Goal: Task Accomplishment & Management: Manage account settings

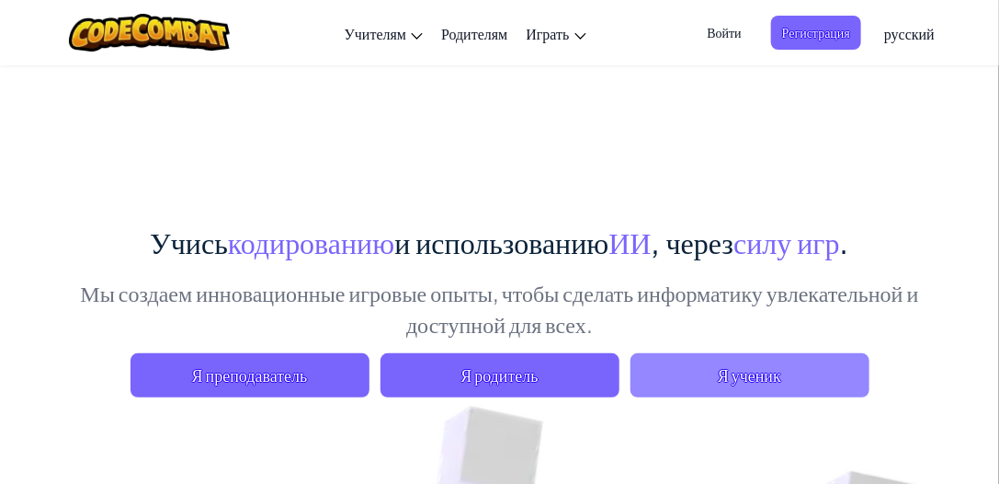
click at [708, 372] on span "Я ученик" at bounding box center [750, 375] width 239 height 44
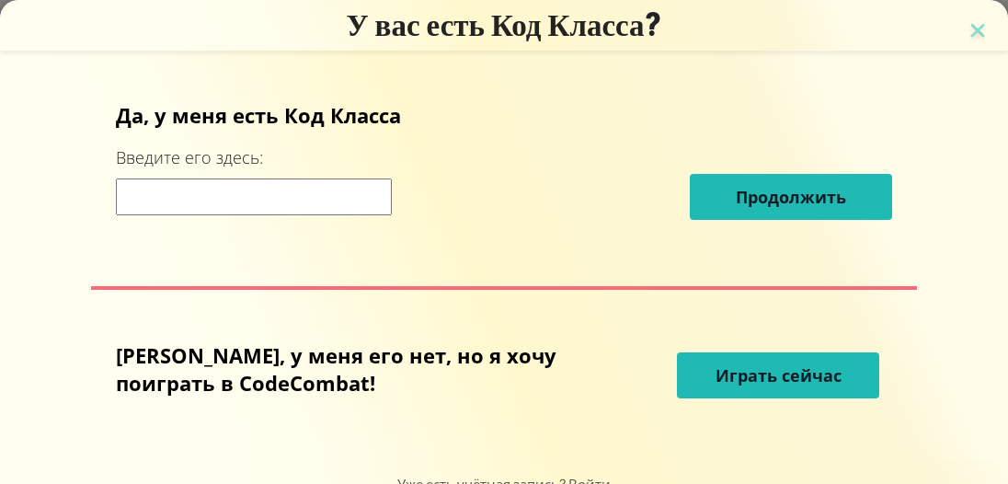
scroll to position [50, 0]
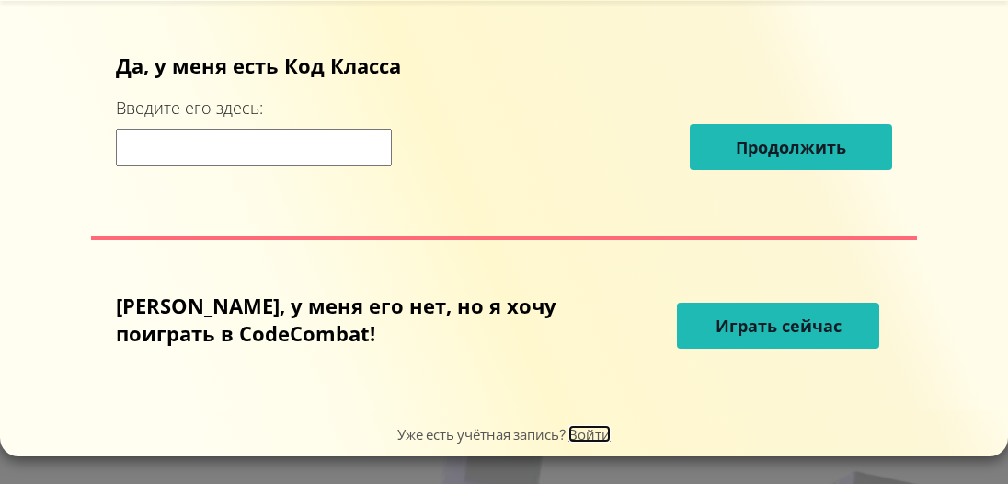
click at [587, 431] on span "Войти" at bounding box center [589, 433] width 42 height 17
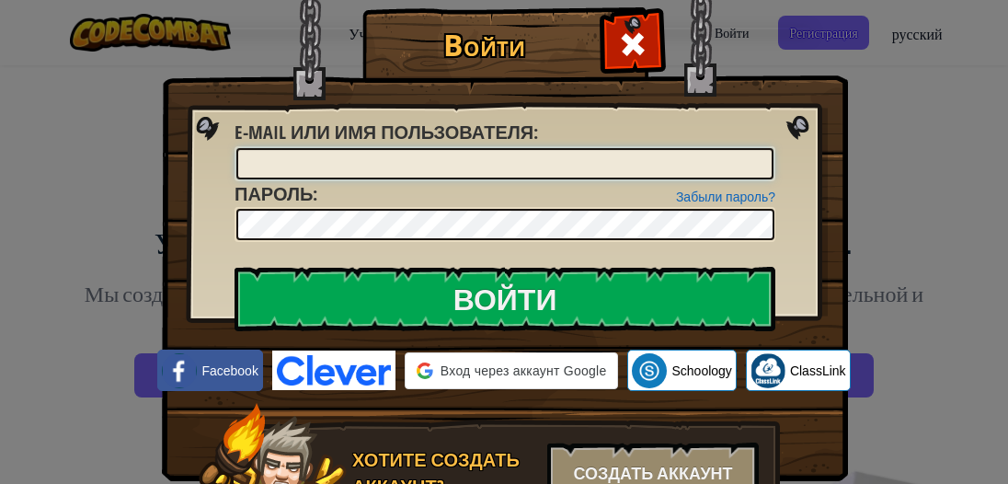
type input "Тимохен"
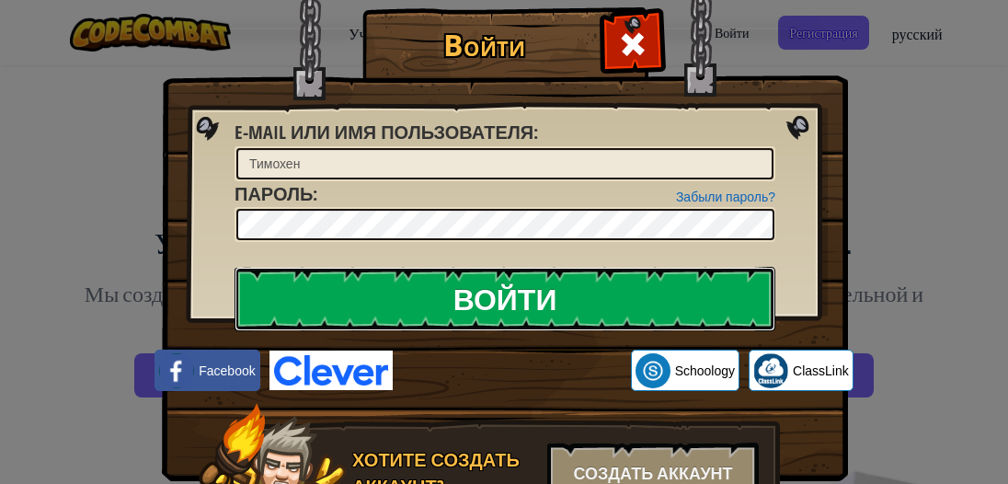
click at [387, 306] on input "Войти" at bounding box center [504, 299] width 541 height 64
click at [423, 306] on input "Войти" at bounding box center [504, 299] width 541 height 64
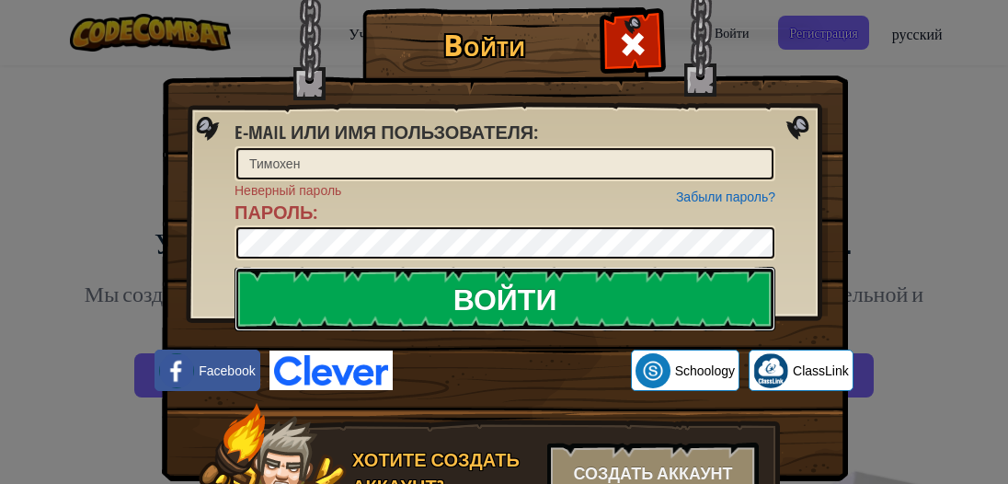
click at [426, 306] on input "Войти" at bounding box center [504, 299] width 541 height 64
click at [425, 306] on input "Войти" at bounding box center [504, 299] width 541 height 64
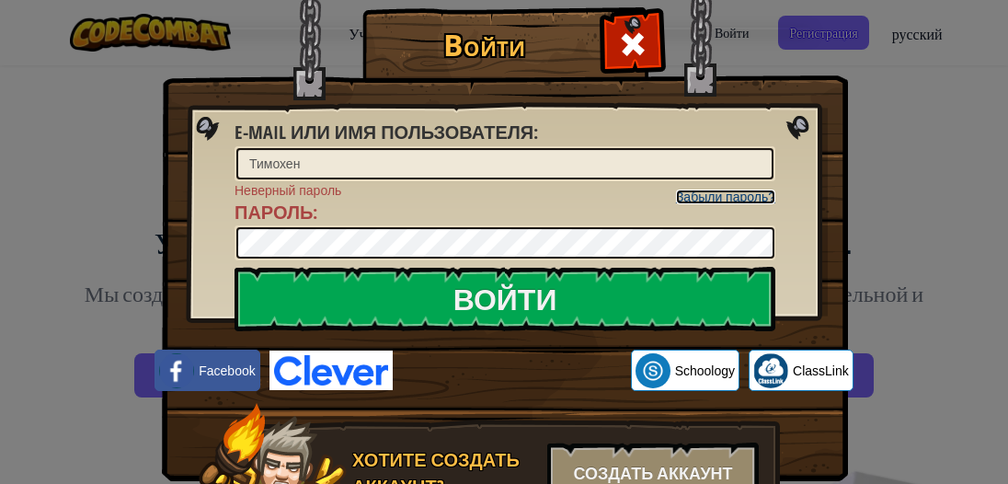
click at [737, 200] on link "Забыли пароль?" at bounding box center [725, 196] width 99 height 15
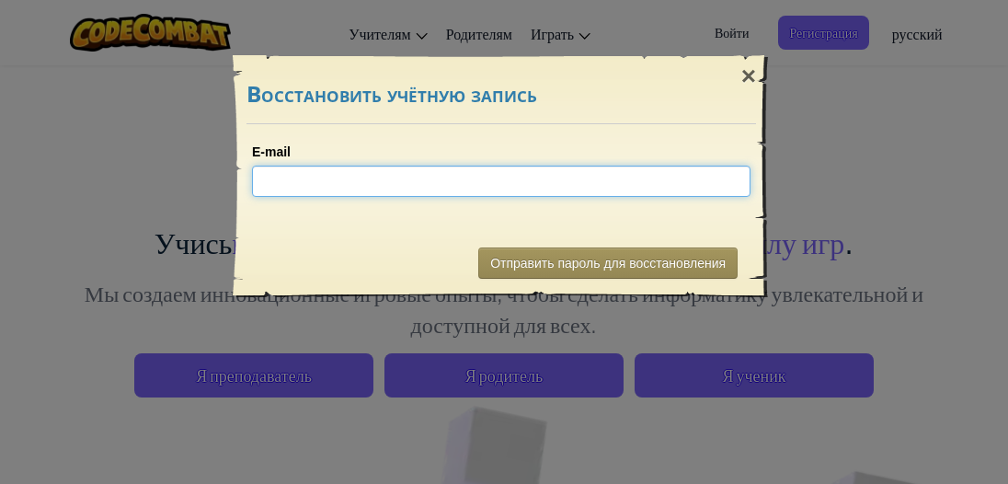
click at [311, 173] on input "E-mail" at bounding box center [501, 181] width 498 height 31
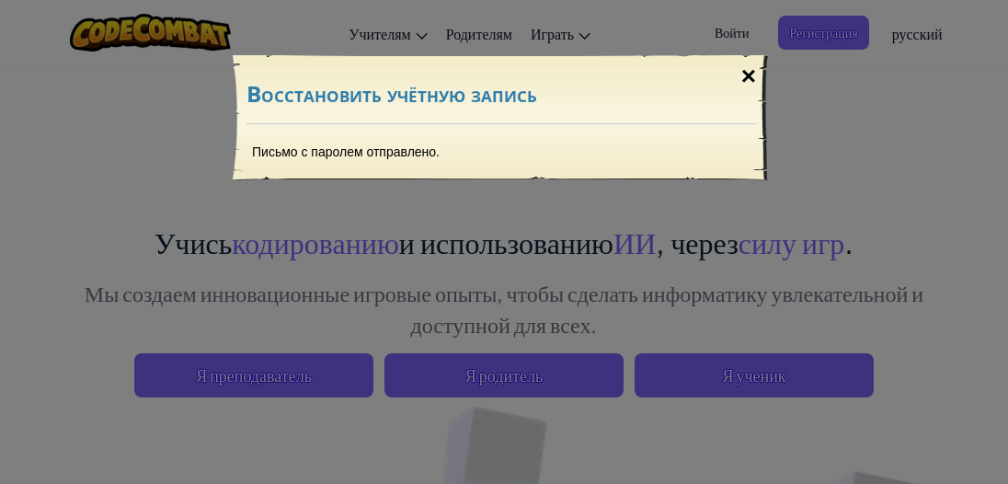
click at [747, 77] on div "×" at bounding box center [748, 76] width 42 height 53
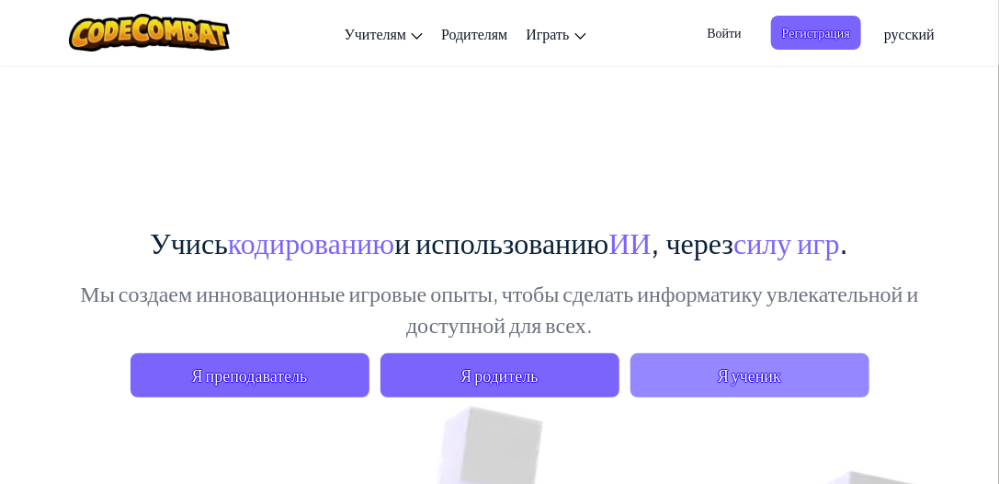
click at [695, 375] on span "Я ученик" at bounding box center [750, 375] width 239 height 44
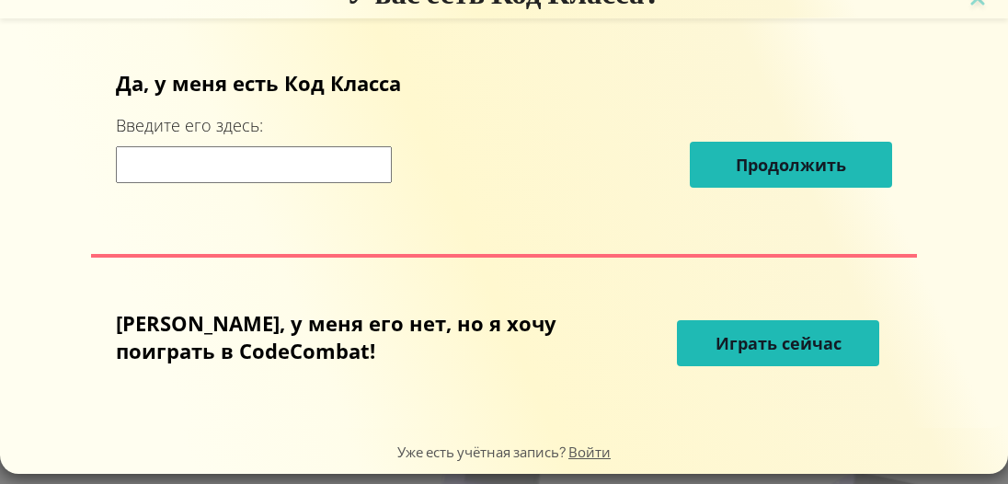
scroll to position [50, 0]
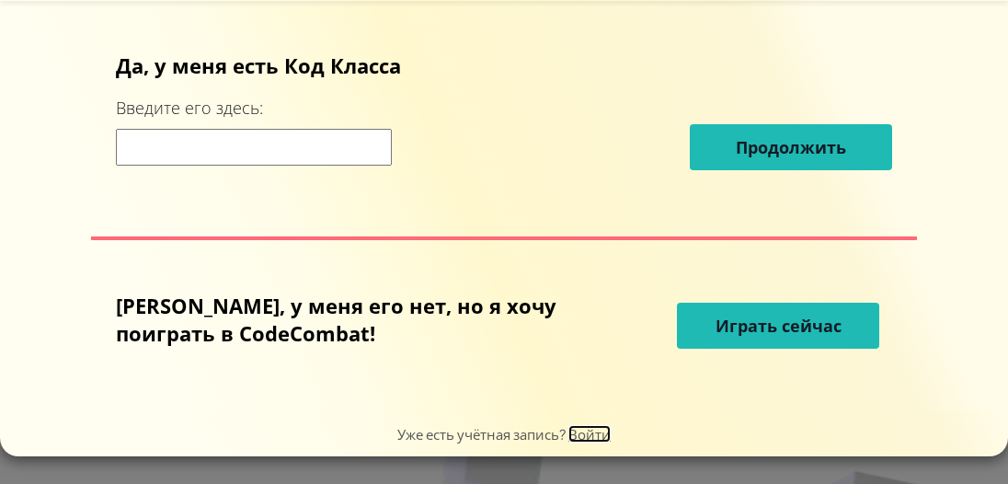
click at [579, 439] on span "Войти" at bounding box center [589, 433] width 42 height 17
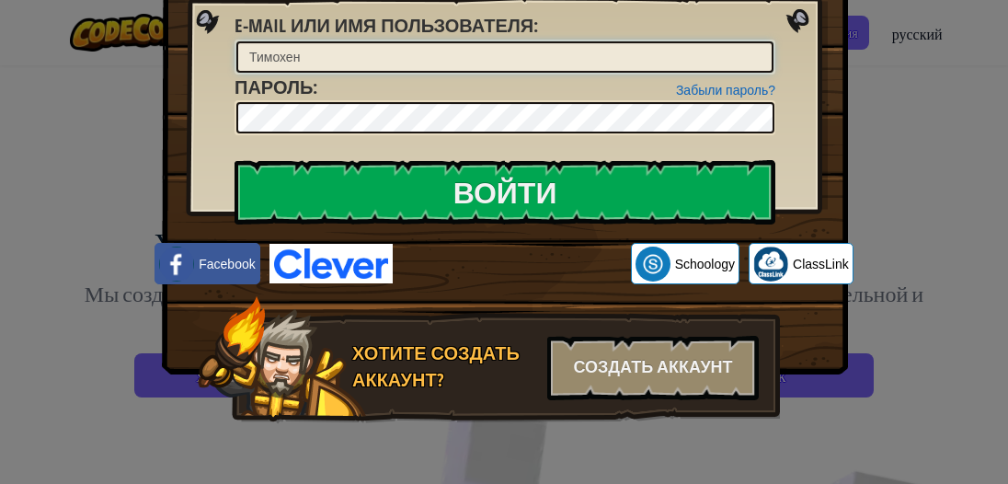
scroll to position [0, 0]
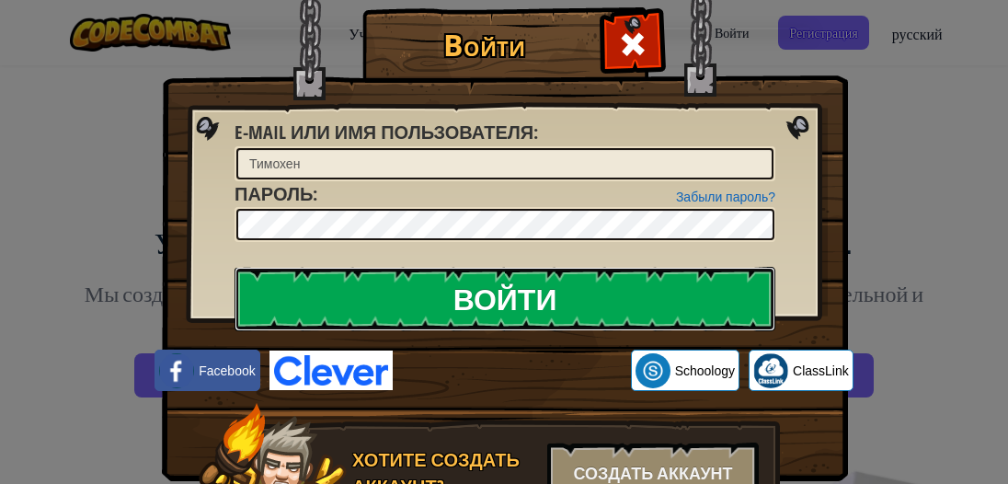
click at [373, 287] on input "Войти" at bounding box center [504, 299] width 541 height 64
click at [383, 291] on input "Войти" at bounding box center [504, 299] width 541 height 64
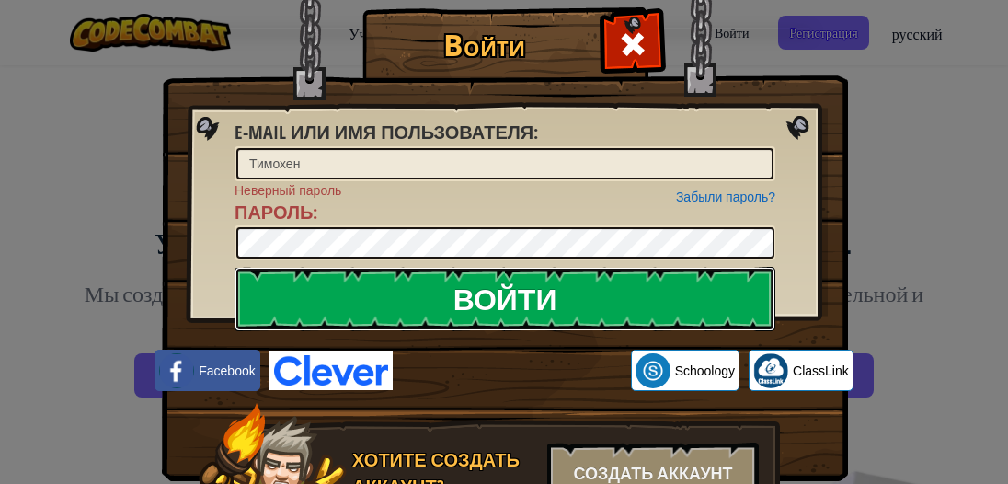
drag, startPoint x: 383, startPoint y: 291, endPoint x: 385, endPoint y: 308, distance: 16.8
click at [385, 308] on input "Войти" at bounding box center [504, 299] width 541 height 64
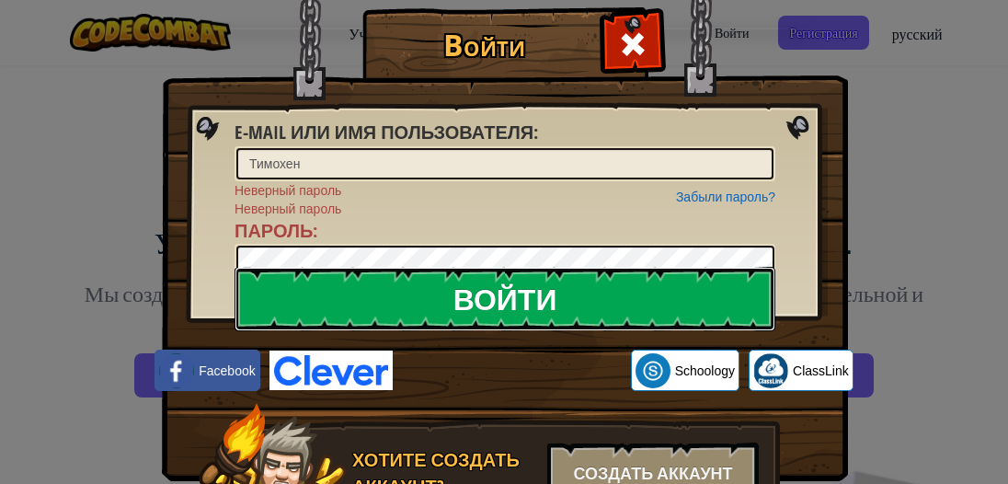
click at [350, 303] on input "Войти" at bounding box center [504, 299] width 541 height 64
